Goal: Find specific page/section: Find specific page/section

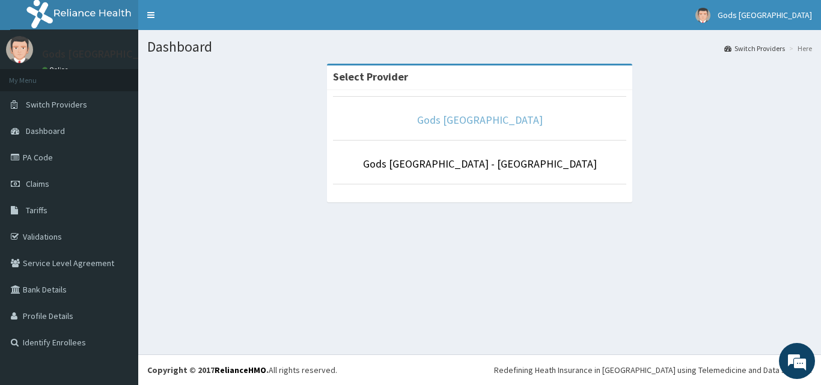
click at [475, 121] on link "Gods [GEOGRAPHIC_DATA]" at bounding box center [480, 120] width 126 height 14
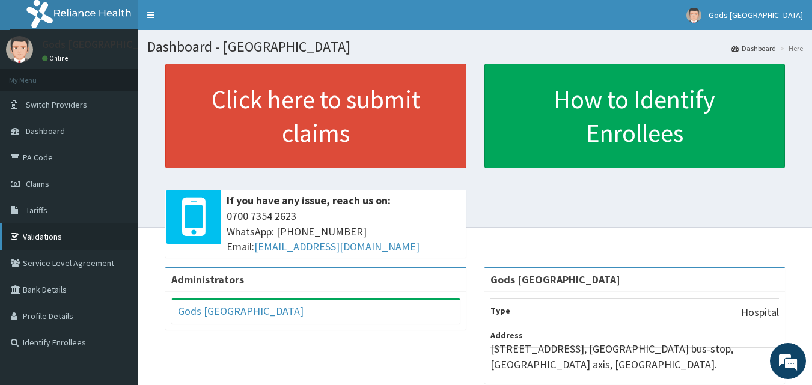
click at [46, 236] on link "Validations" at bounding box center [69, 237] width 138 height 26
